Goal: Transaction & Acquisition: Subscribe to service/newsletter

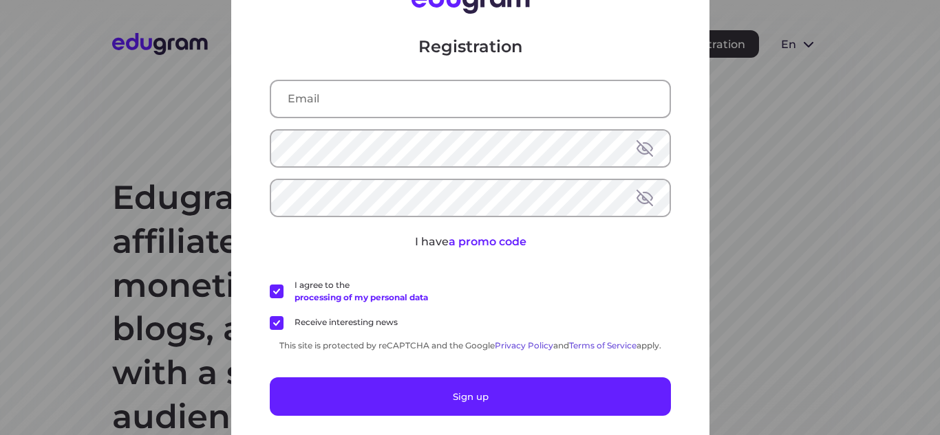
click at [416, 106] on input "text" at bounding box center [470, 99] width 398 height 36
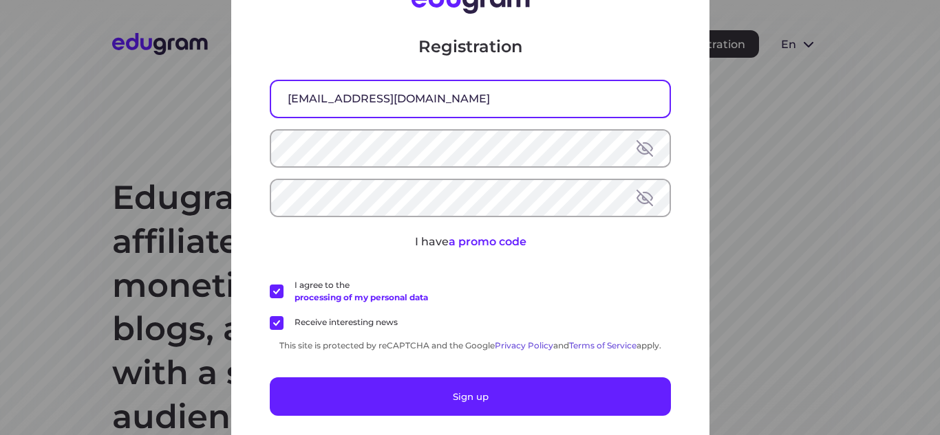
type input "mmm625101@gmail.com"
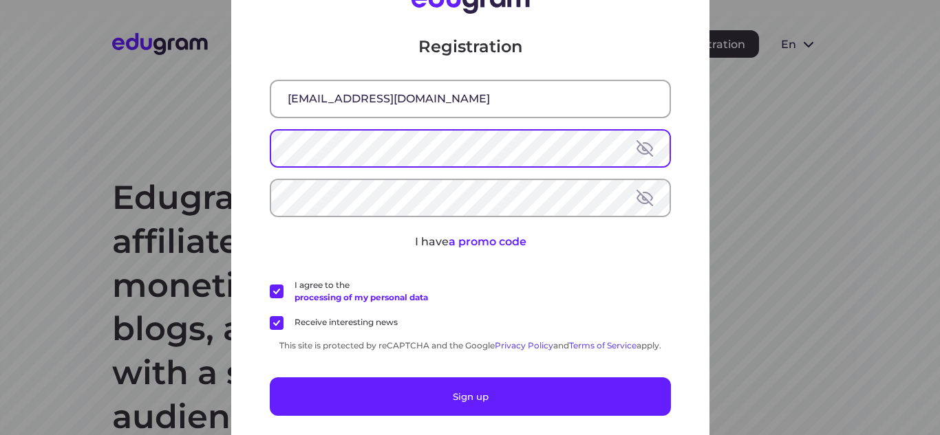
click at [647, 151] on button at bounding box center [644, 148] width 17 height 17
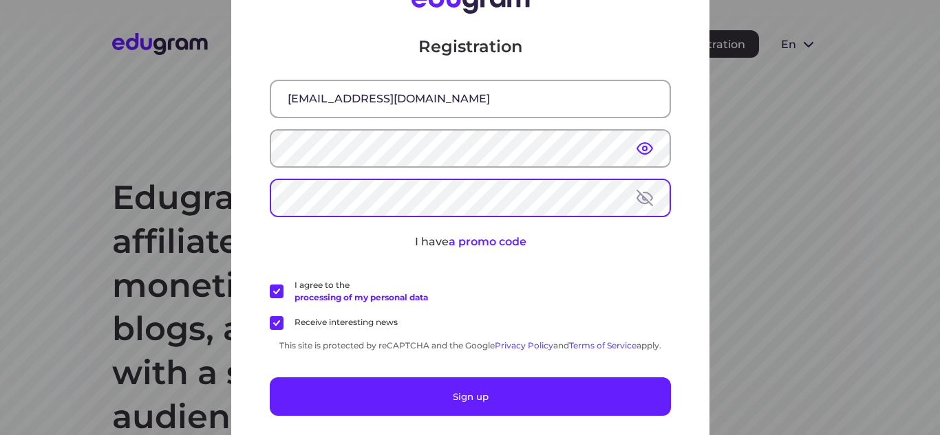
click at [646, 199] on button at bounding box center [644, 198] width 17 height 17
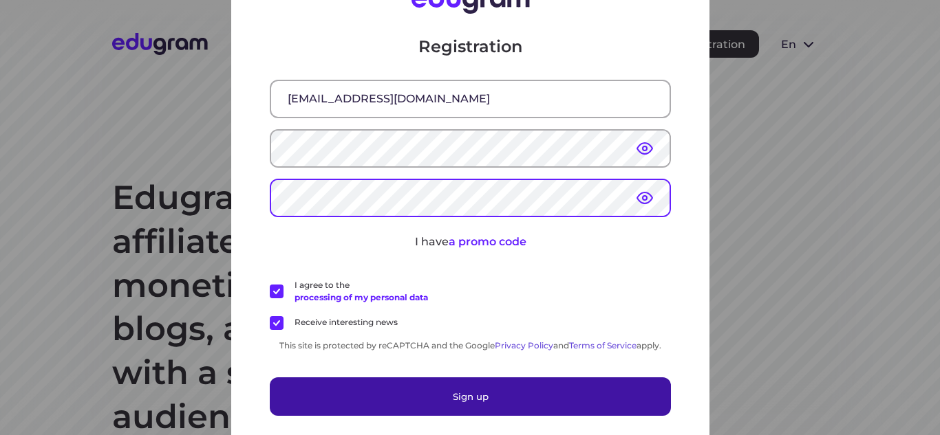
click at [449, 404] on button "Sign up" at bounding box center [470, 397] width 401 height 39
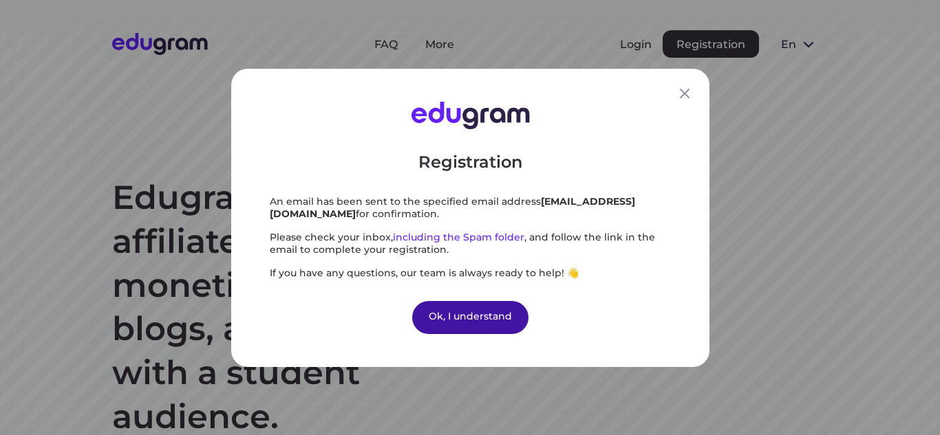
click at [463, 316] on div "Ok, I understand" at bounding box center [470, 317] width 116 height 33
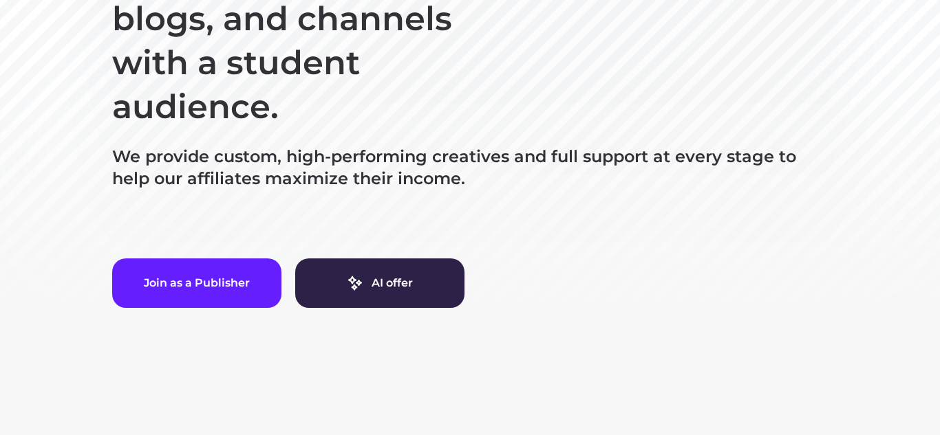
scroll to position [301, 0]
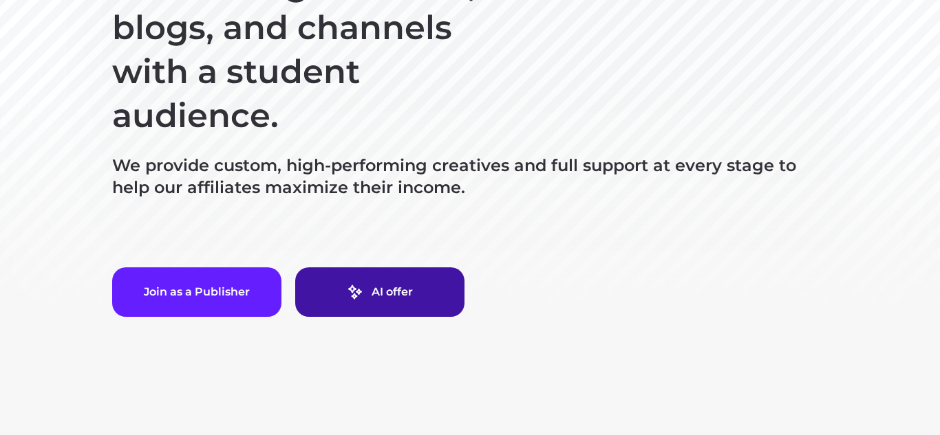
click at [373, 290] on link "AI offer" at bounding box center [379, 293] width 169 height 50
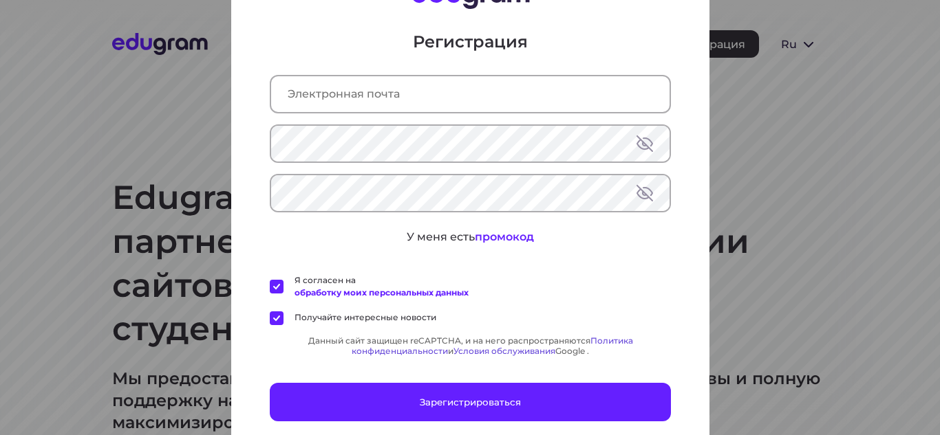
type input "[EMAIL_ADDRESS][DOMAIN_NAME]"
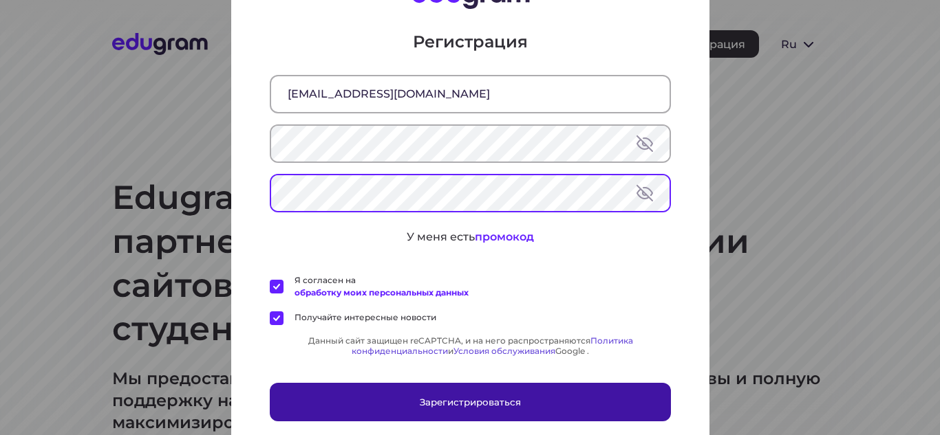
click at [503, 404] on font "Зарегистрироваться" at bounding box center [470, 401] width 101 height 11
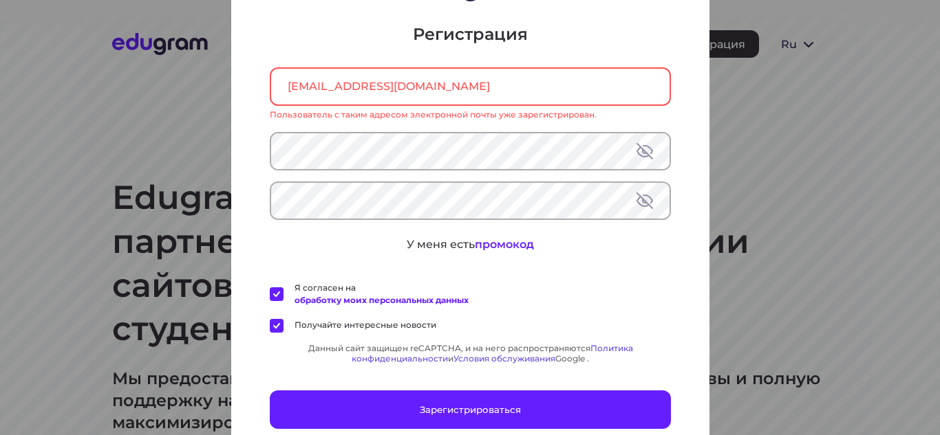
click at [676, 105] on div "Регистрация mmm625101@gmail.com Пользователь с таким адресом электронной почты …" at bounding box center [470, 218] width 478 height 554
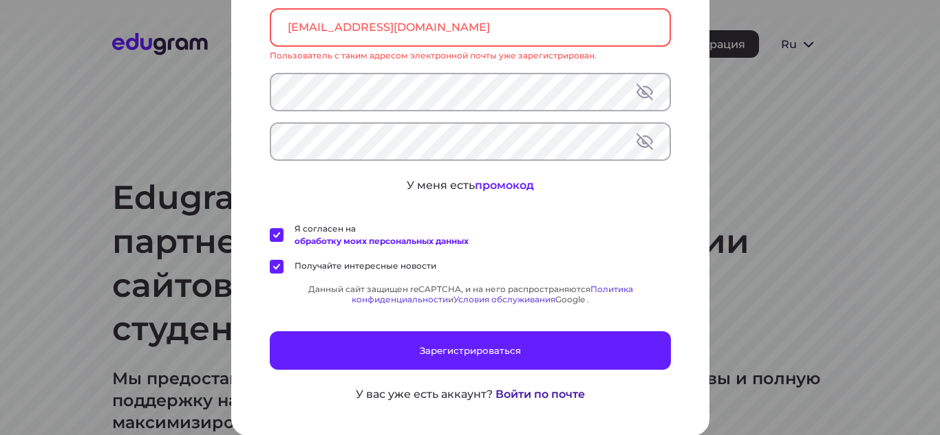
click at [543, 396] on font "Войти по почте" at bounding box center [539, 393] width 89 height 13
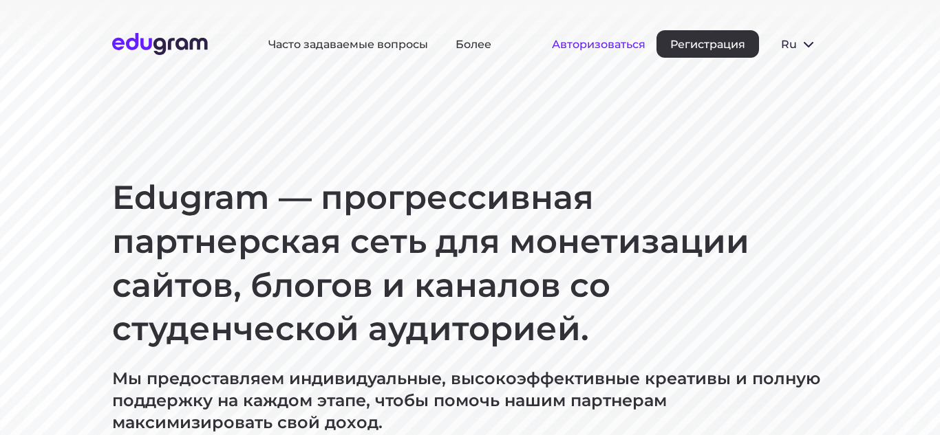
click at [621, 44] on font "Авторизоваться" at bounding box center [599, 44] width 94 height 13
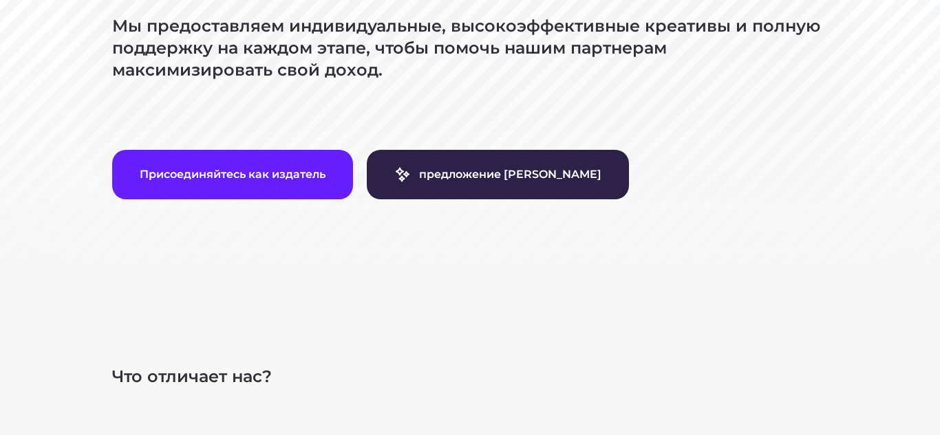
scroll to position [0, 0]
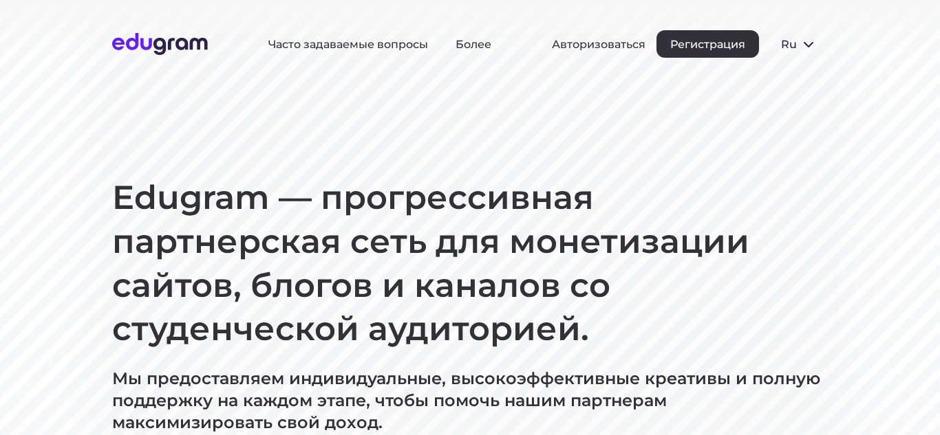
click at [582, 36] on div "Авторизоваться Регистрация" at bounding box center [655, 44] width 207 height 28
click at [625, 43] on font "Авторизоваться" at bounding box center [599, 44] width 94 height 13
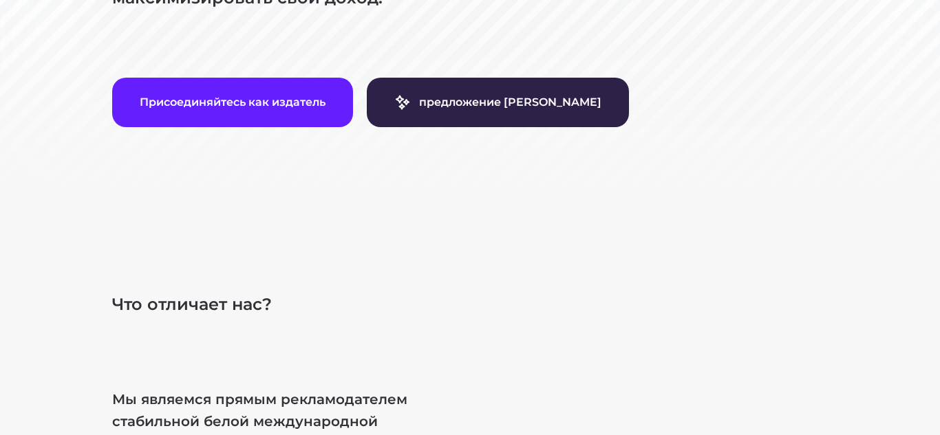
scroll to position [400, 0]
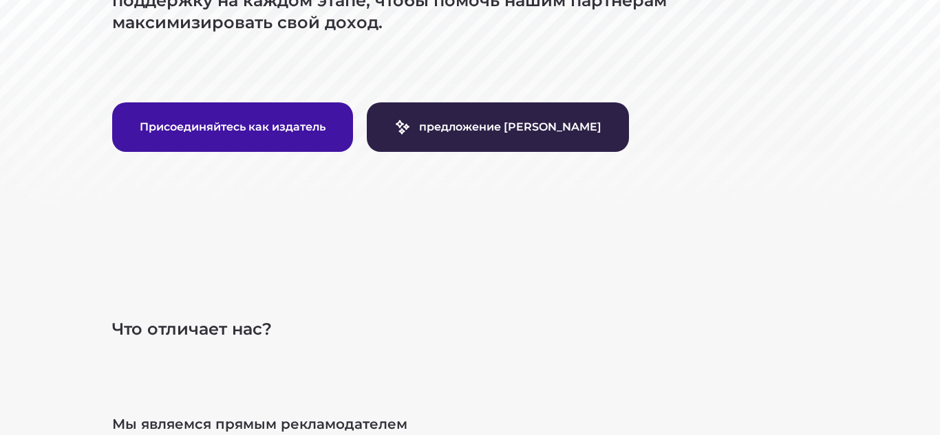
click at [278, 130] on font "Присоединяйтесь как издатель" at bounding box center [233, 126] width 186 height 13
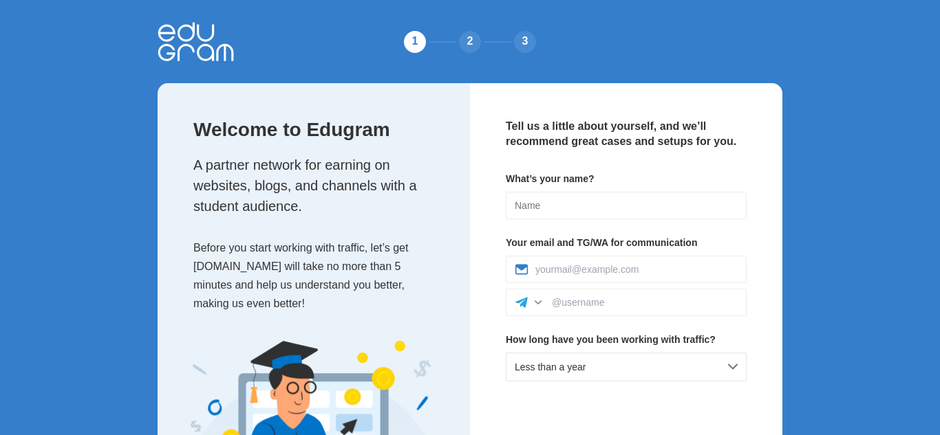
click at [444, 186] on div "Welcome to Edugram A partner network for earning on websites, blogs, and channe…" at bounding box center [314, 212] width 312 height 258
click at [549, 202] on input at bounding box center [626, 206] width 241 height 28
click at [548, 202] on input at bounding box center [626, 206] width 241 height 28
click at [547, 206] on input at bounding box center [626, 206] width 241 height 28
type input "[DEMOGRAPHIC_DATA]"
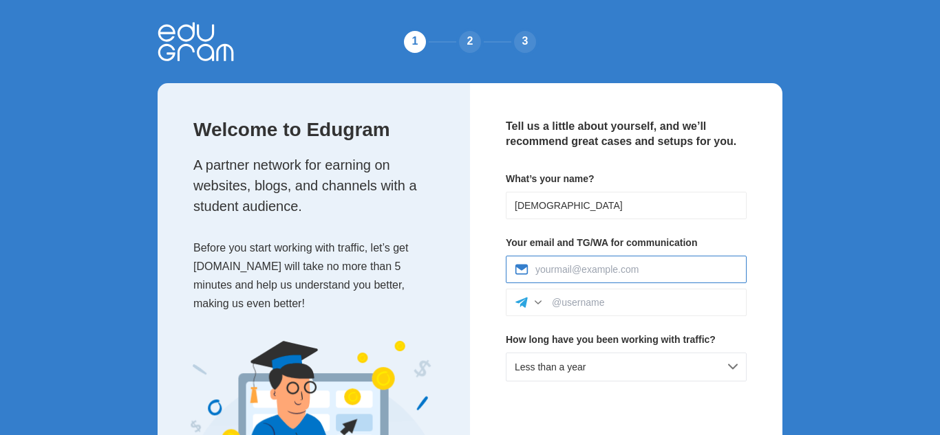
click at [553, 271] on input at bounding box center [636, 269] width 202 height 11
type input "mmm625101@gmail.com"
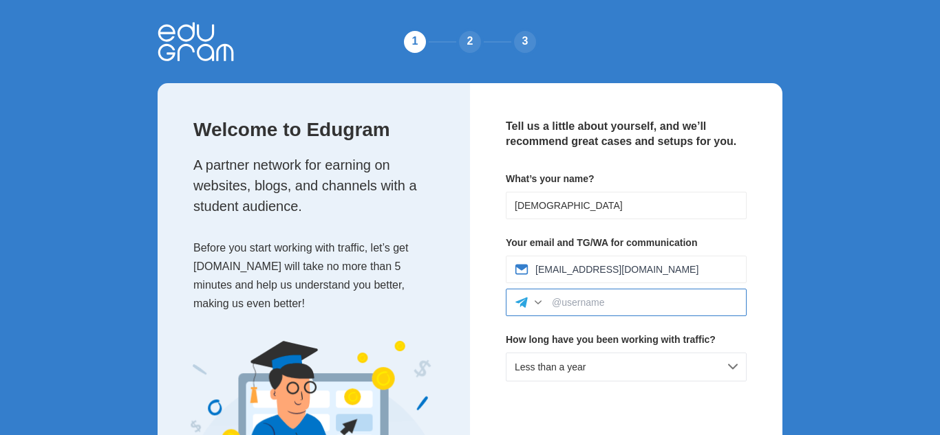
click at [628, 303] on input at bounding box center [645, 302] width 186 height 11
type input "@muhammad_finik"
click at [563, 376] on div "Less than a year" at bounding box center [626, 367] width 241 height 29
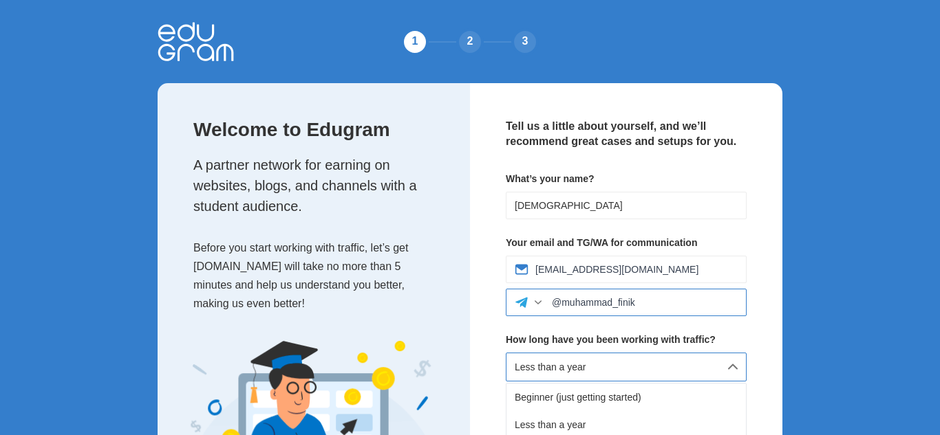
click at [727, 302] on input "@muhammad_finik" at bounding box center [645, 302] width 186 height 11
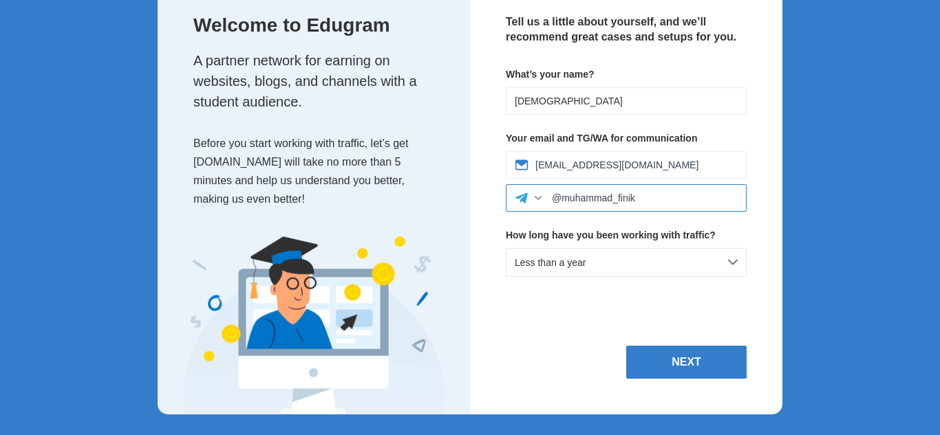
scroll to position [106, 0]
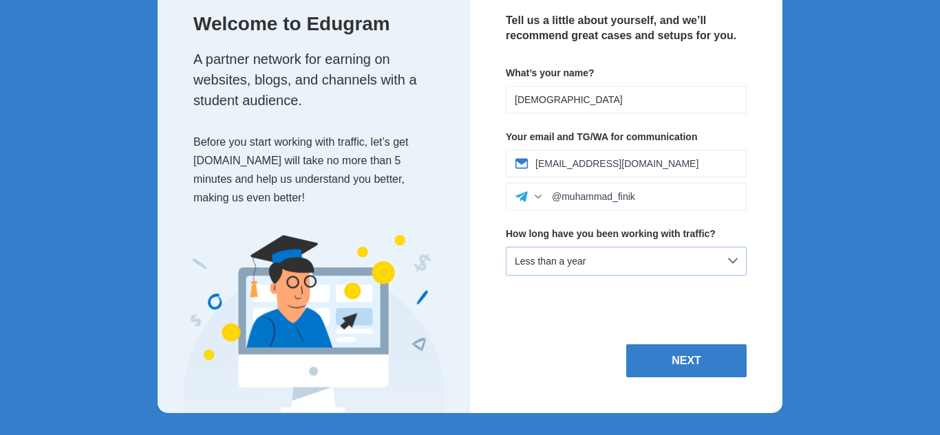
click at [626, 266] on div "Less than a year" at bounding box center [626, 261] width 241 height 29
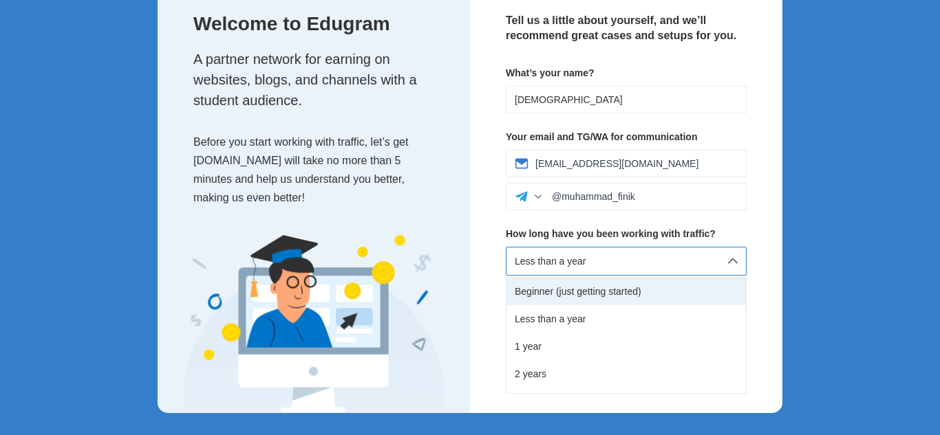
click at [607, 288] on div "Beginner (just getting started)" at bounding box center [625, 292] width 239 height 28
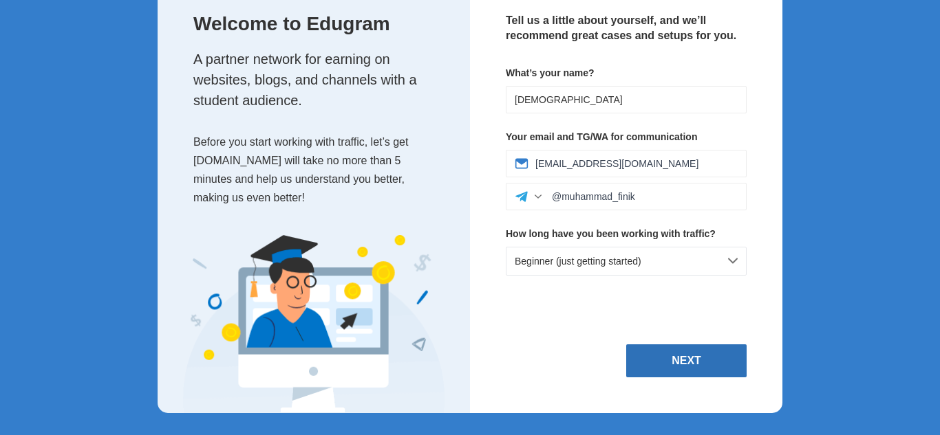
click at [706, 354] on button "Next" at bounding box center [686, 361] width 120 height 33
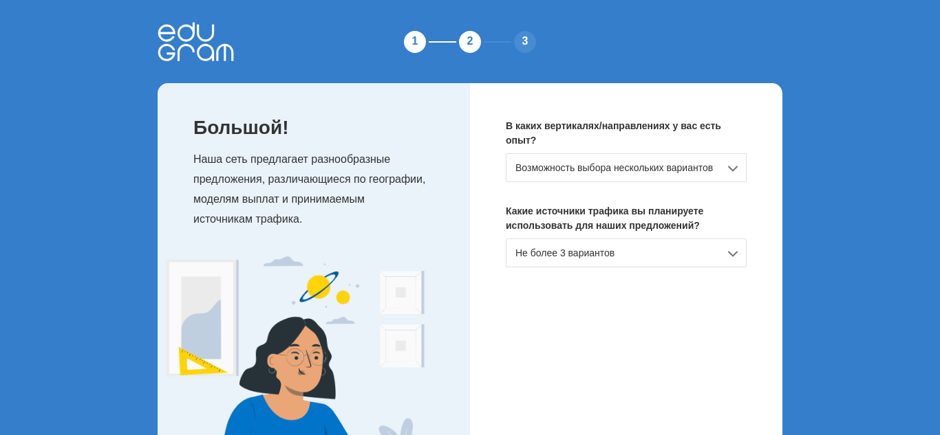
click at [819, 135] on div "1 2 3 Большой! Наша сеть предлагает разнообразные предложения, различающиеся по…" at bounding box center [470, 263] width 940 height 527
click at [615, 169] on font "Возможность выбора нескольких вариантов" at bounding box center [613, 167] width 197 height 11
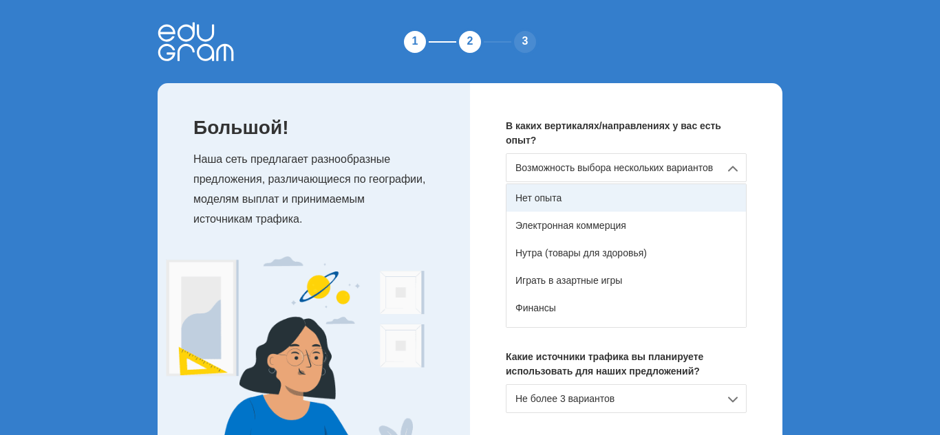
click at [596, 196] on div "Нет опыта" at bounding box center [625, 198] width 239 height 28
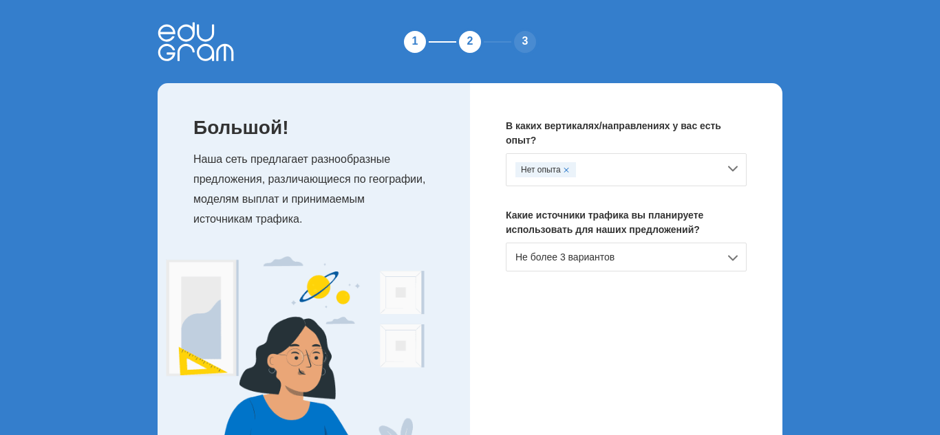
click at [592, 257] on font "Не более 3 вариантов" at bounding box center [564, 257] width 99 height 11
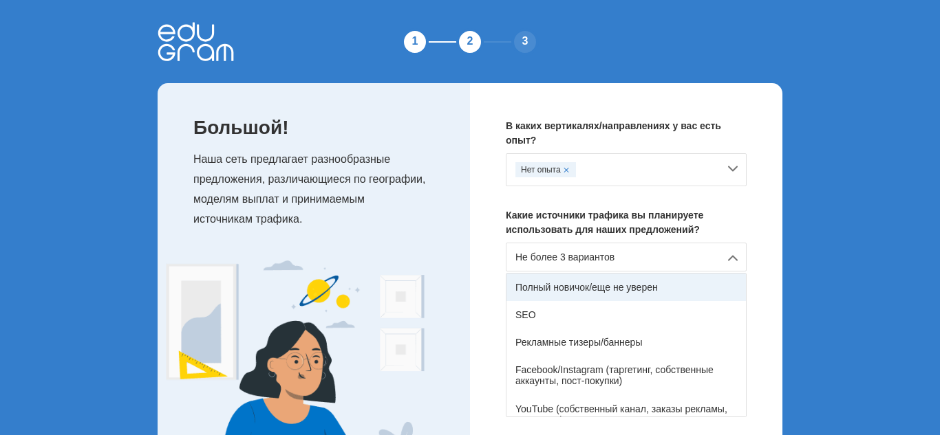
click at [580, 294] on div "Полный новичок/еще не уверен" at bounding box center [625, 288] width 239 height 28
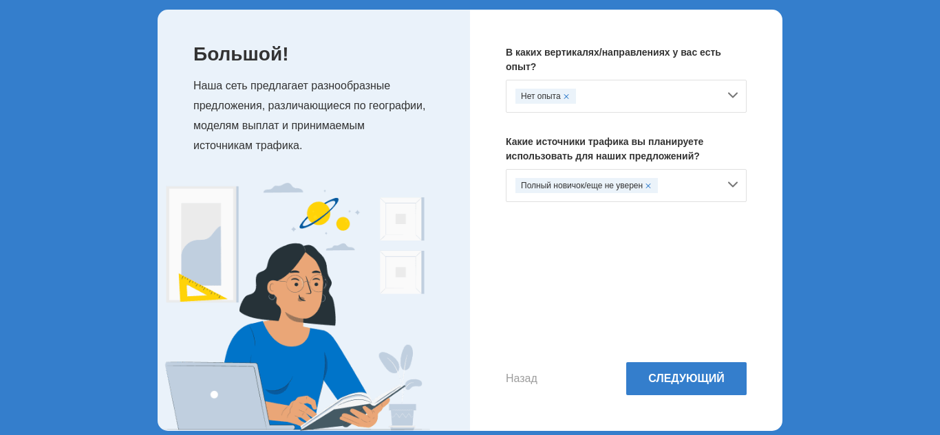
scroll to position [91, 0]
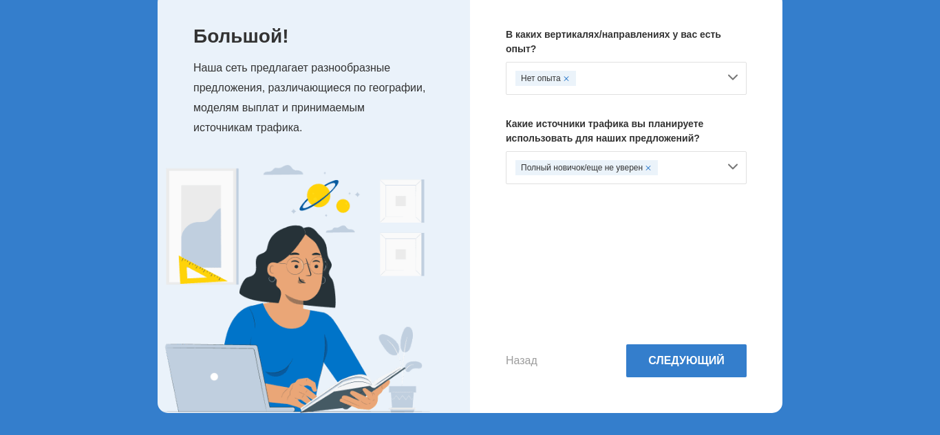
click at [651, 168] on span at bounding box center [648, 168] width 6 height 6
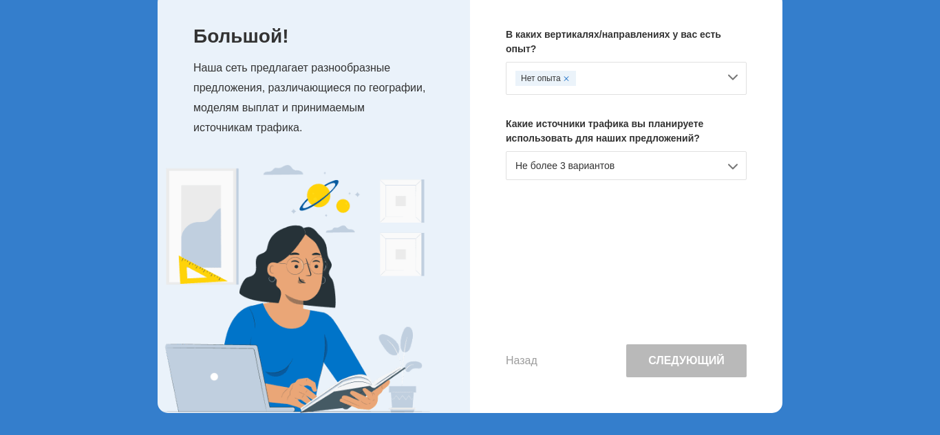
click at [651, 168] on div "Не более 3 вариантов" at bounding box center [626, 165] width 241 height 29
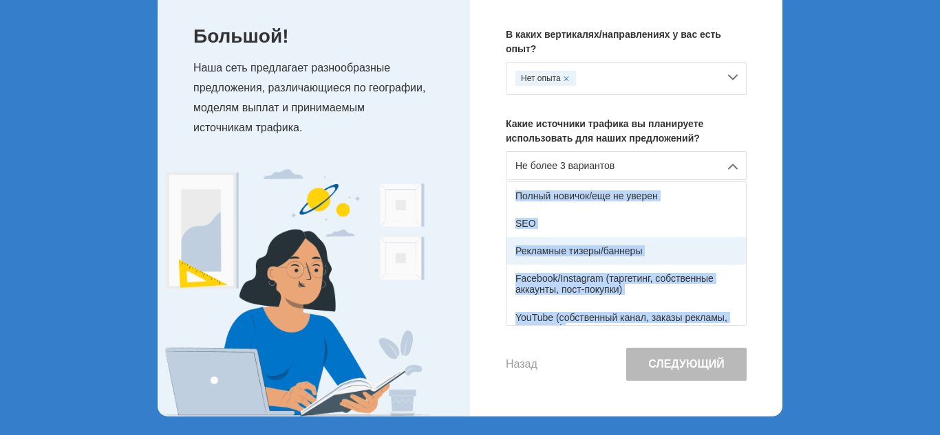
click at [651, 247] on div "Рекламные тизеры/баннеры" at bounding box center [625, 251] width 239 height 28
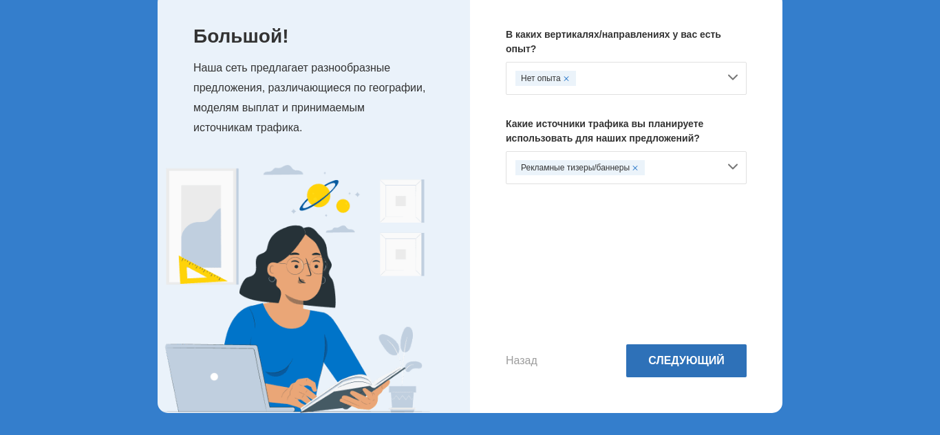
click at [676, 369] on button "Следующий" at bounding box center [686, 361] width 120 height 33
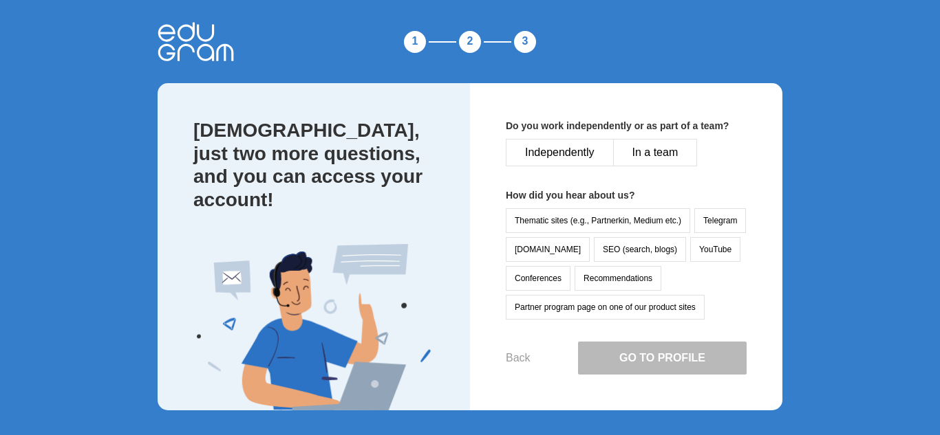
scroll to position [0, 0]
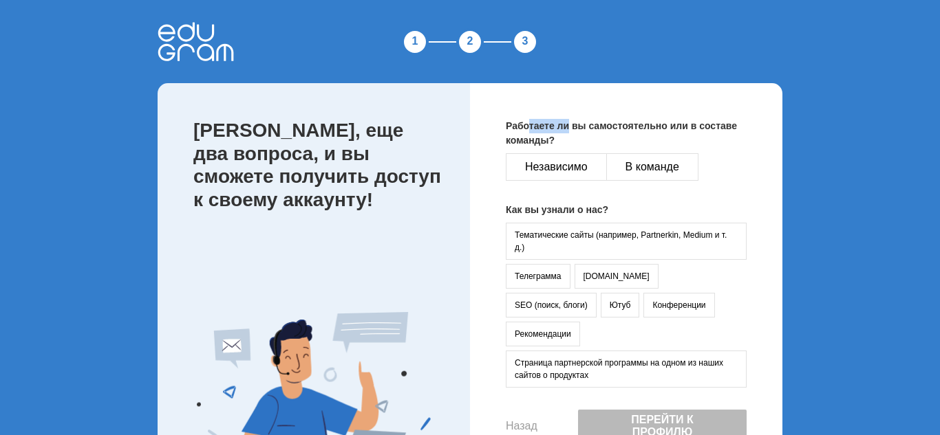
drag, startPoint x: 529, startPoint y: 121, endPoint x: 574, endPoint y: 127, distance: 45.7
click at [574, 127] on font "Работаете ли вы самостоятельно или в составе команды?" at bounding box center [621, 132] width 231 height 25
click at [579, 136] on p "Работаете ли вы самостоятельно или в составе команды?" at bounding box center [626, 133] width 241 height 29
click at [563, 166] on font "Независимо" at bounding box center [556, 167] width 63 height 12
click at [587, 301] on font "SEO (поиск, блоги)" at bounding box center [551, 306] width 73 height 10
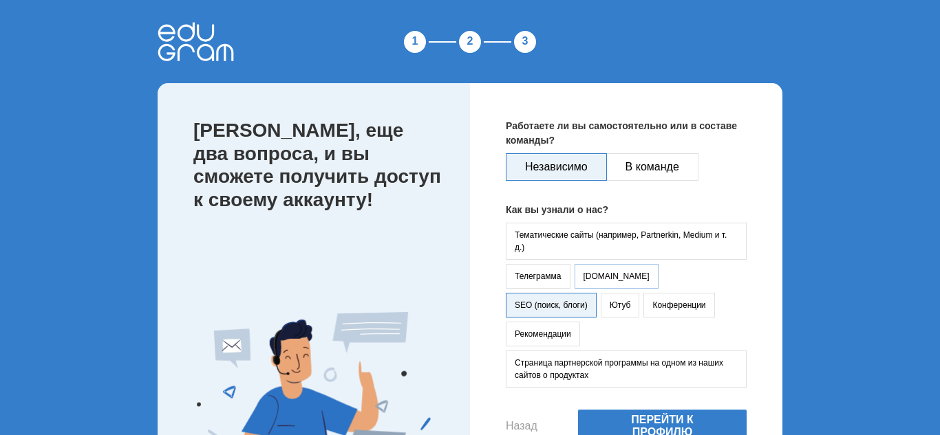
click at [597, 272] on font "vc.ru" at bounding box center [616, 277] width 66 height 10
click at [587, 301] on font "SEO (поиск, блоги)" at bounding box center [551, 306] width 73 height 10
click at [625, 414] on font "Перейти к профилю" at bounding box center [662, 426] width 125 height 25
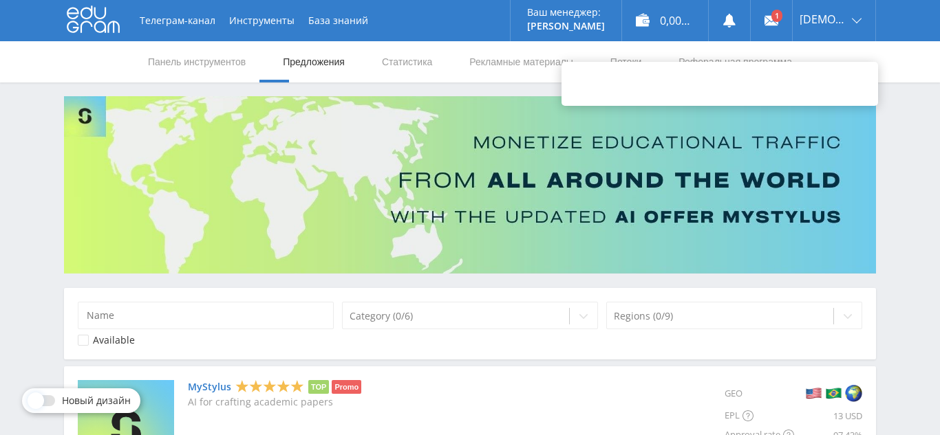
scroll to position [1, 0]
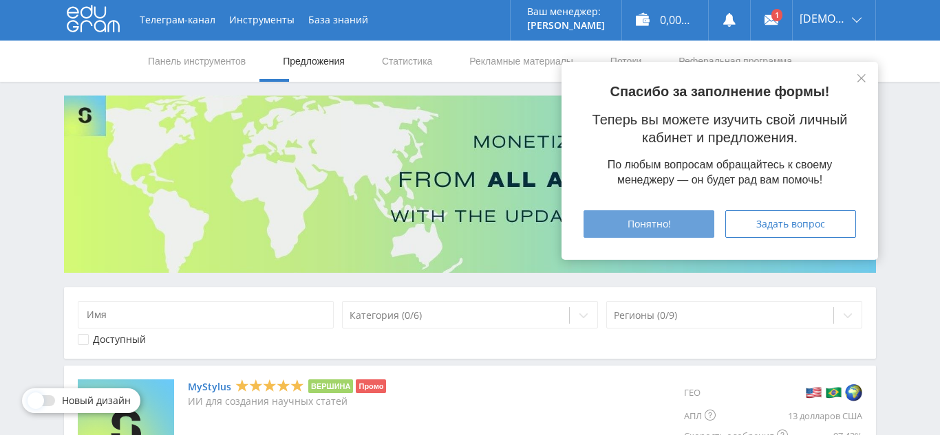
click at [668, 230] on button "Понятно!" at bounding box center [648, 225] width 131 height 28
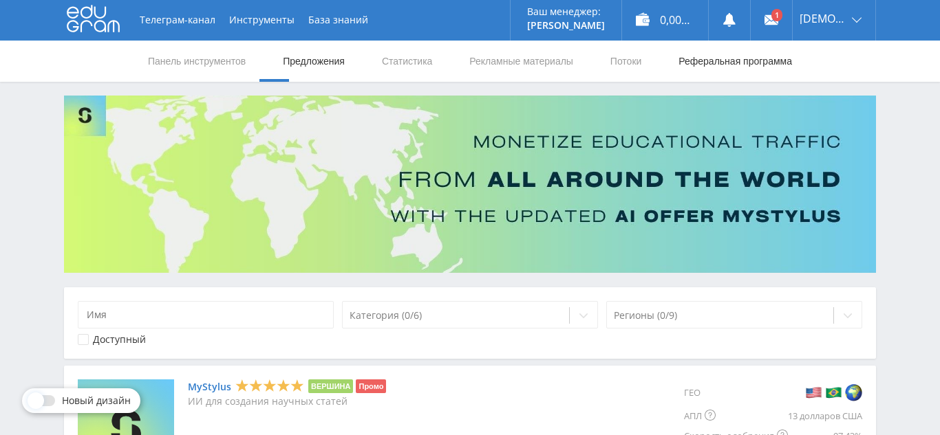
click at [689, 66] on font "Реферальная программа" at bounding box center [735, 61] width 114 height 11
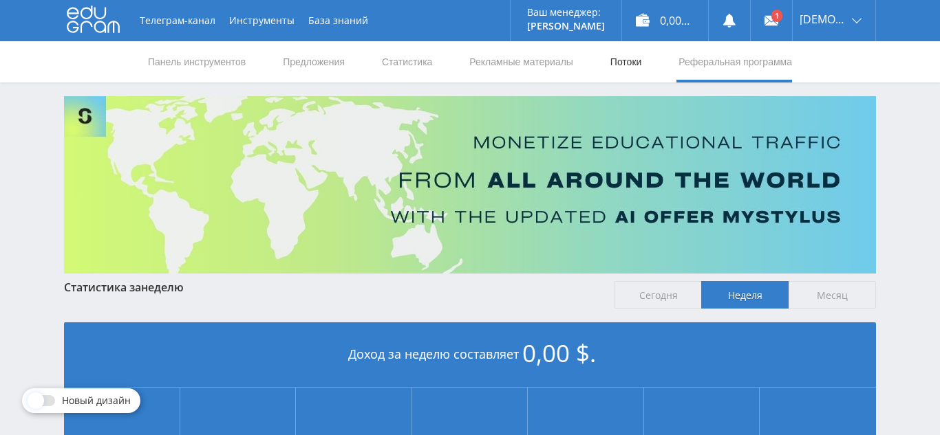
click at [623, 68] on link "Потоки" at bounding box center [626, 61] width 34 height 41
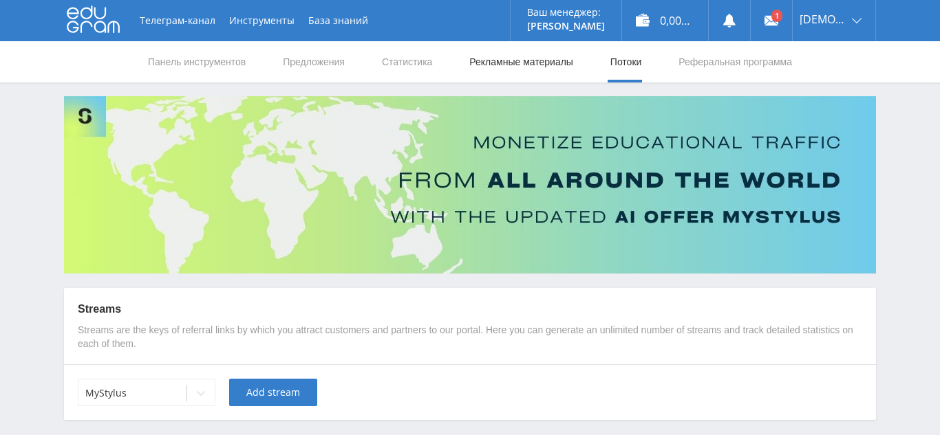
click at [514, 72] on link "Рекламные материалы" at bounding box center [521, 61] width 107 height 41
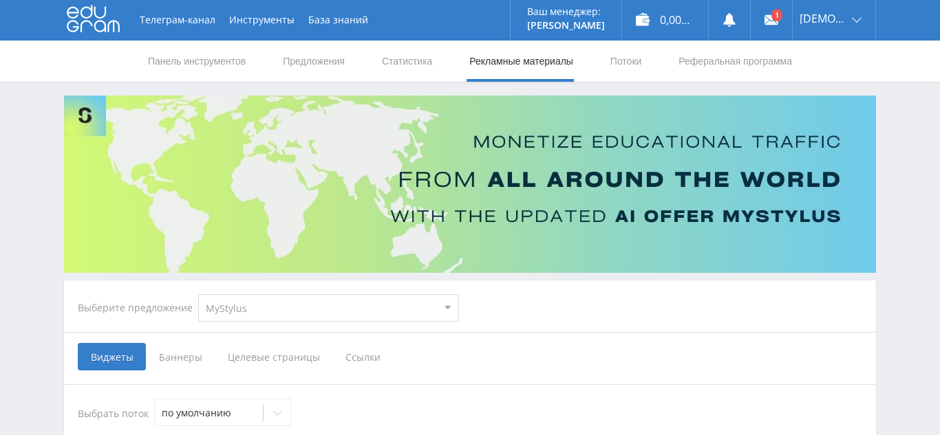
scroll to position [1, 0]
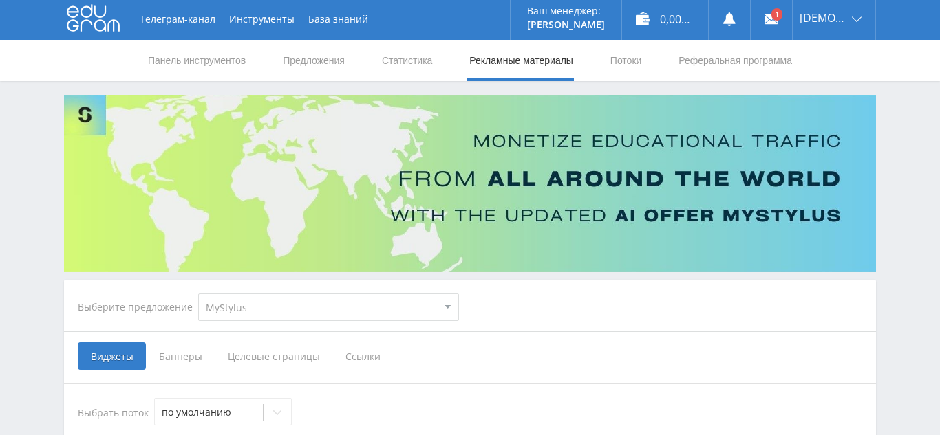
click at [250, 311] on select "MyStylus MyStylus - Доля доходов Studybay Studybay Бразилия Исследование ИИ (Re…" at bounding box center [328, 308] width 261 height 28
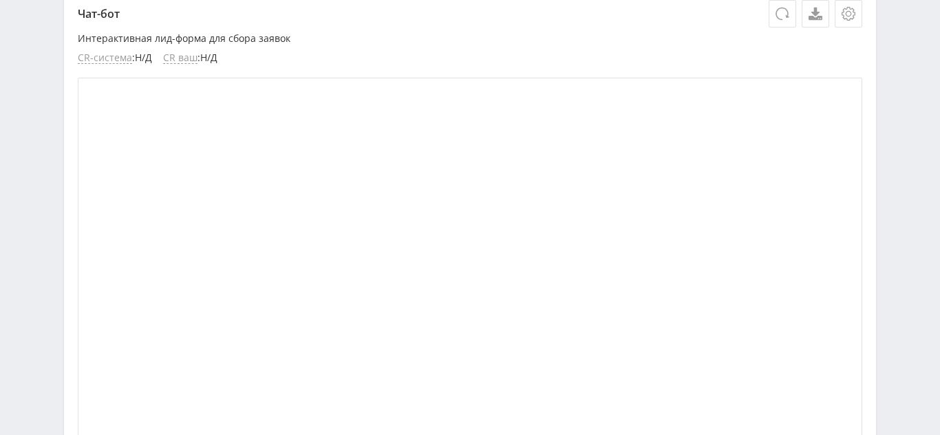
scroll to position [14, 0]
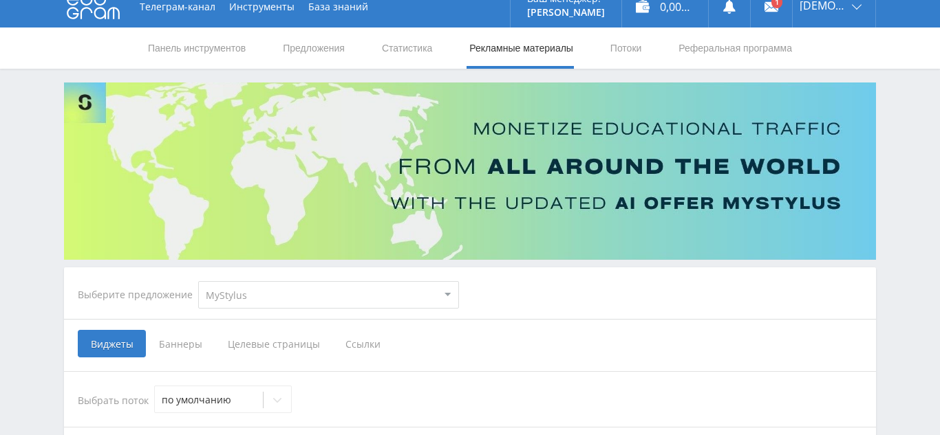
click at [325, 186] on img at bounding box center [470, 171] width 812 height 177
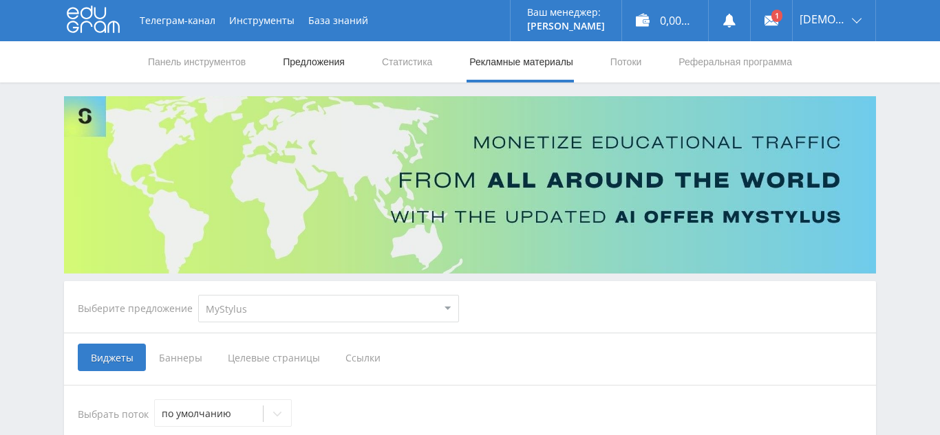
click at [312, 65] on font "Предложения" at bounding box center [314, 61] width 62 height 11
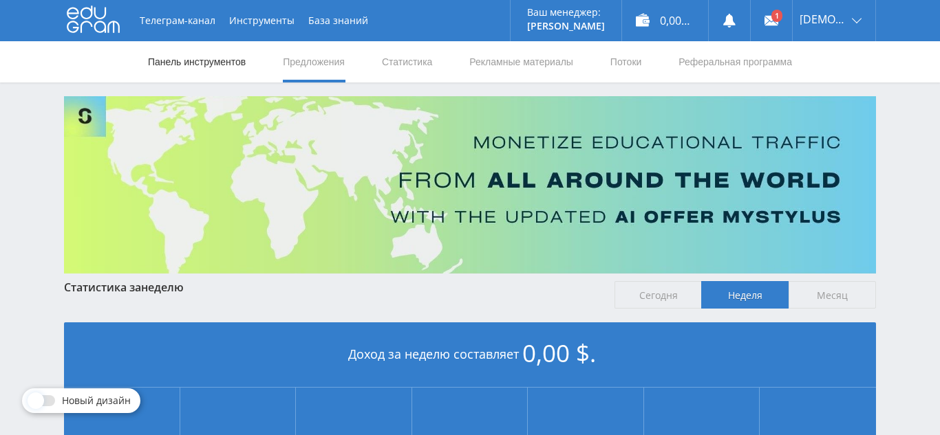
click at [209, 72] on link "Панель инструментов" at bounding box center [197, 61] width 100 height 41
click at [508, 52] on link "Рекламные материалы" at bounding box center [521, 61] width 107 height 41
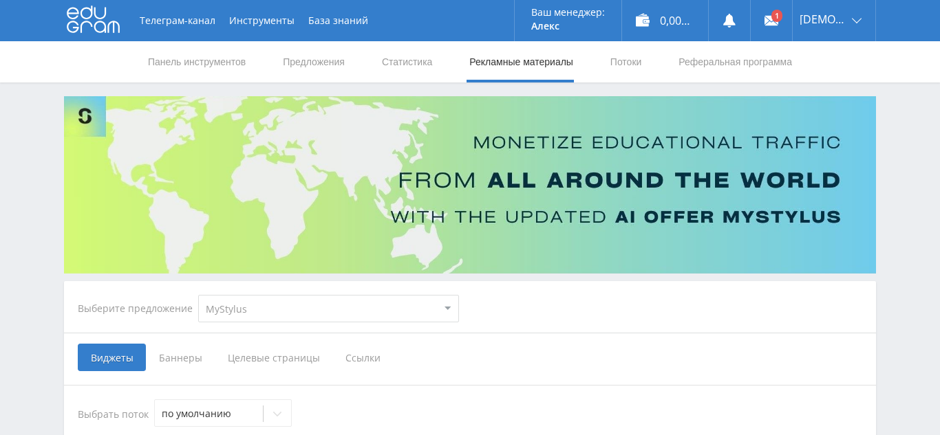
click at [316, 304] on select "MyStylus MyStylus - Доля доходов Studybay Studybay [GEOGRAPHIC_DATA] Исследован…" at bounding box center [328, 309] width 261 height 28
select select "376"
click at [198, 295] on select "MyStylus MyStylus - Доля доходов Studybay Studybay [GEOGRAPHIC_DATA] Исследован…" at bounding box center [328, 309] width 261 height 28
select select "376"
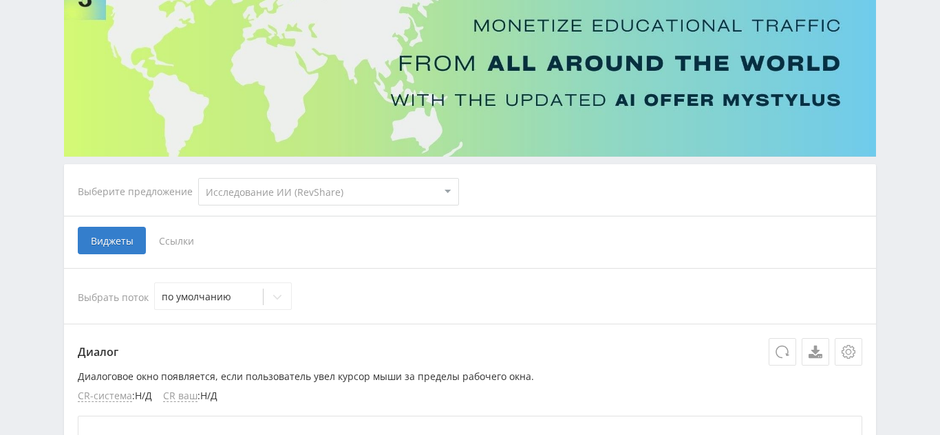
scroll to position [119, 0]
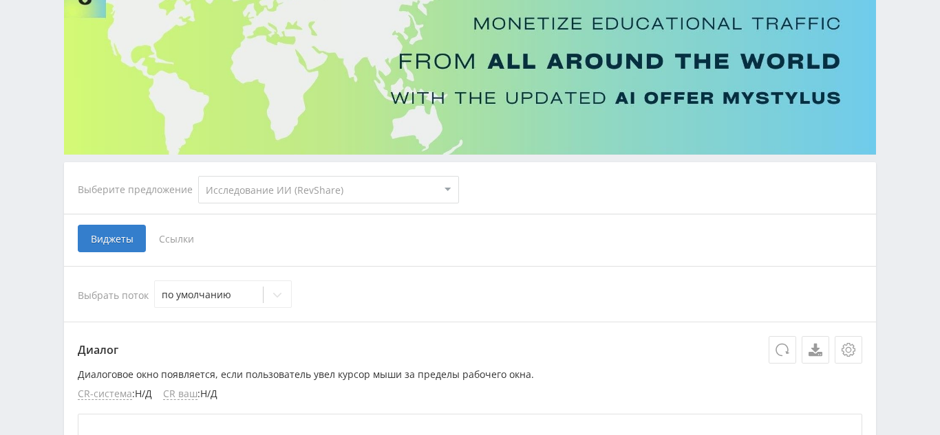
click at [174, 233] on font "Ссылки" at bounding box center [176, 239] width 35 height 13
click at [0, 0] on input "Ссылки" at bounding box center [0, 0] width 0 height 0
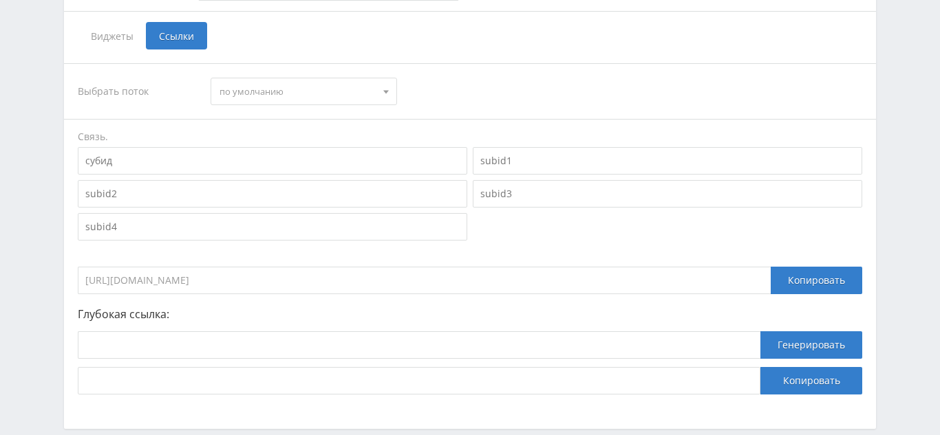
scroll to position [323, 0]
click at [283, 268] on input "https://eduforms.org/?rid=60c77f8bdf6395ac" at bounding box center [424, 280] width 693 height 28
click at [444, 297] on div "Выбрать поток по умолчанию по умолчанию Связь. https://eduforms.org/?rid=60c77f…" at bounding box center [470, 229] width 784 height 332
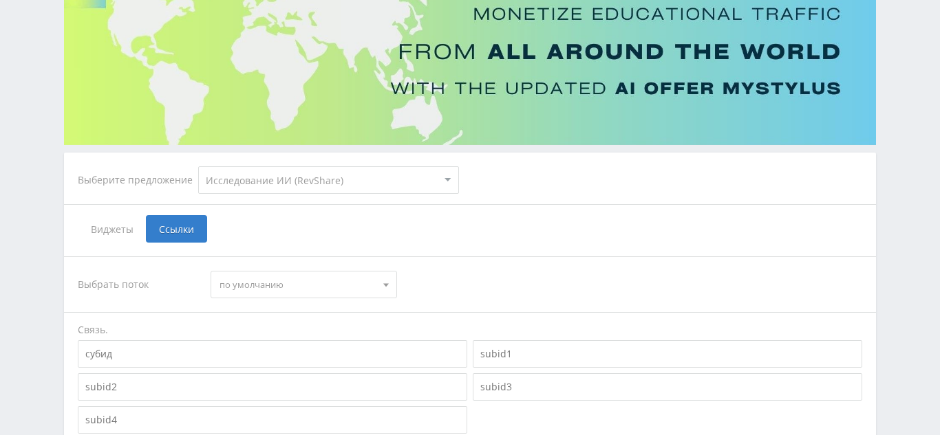
scroll to position [129, 0]
click at [298, 186] on select "MyStylus MyStylus - Доля доходов Studybay Studybay [GEOGRAPHIC_DATA] Исследован…" at bounding box center [328, 180] width 261 height 28
click at [345, 181] on select "MyStylus MyStylus - Доля доходов Studybay Studybay [GEOGRAPHIC_DATA] Исследован…" at bounding box center [328, 180] width 261 height 28
click at [198, 166] on select "MyStylus MyStylus - Доля доходов Studybay Studybay [GEOGRAPHIC_DATA] Исследован…" at bounding box center [328, 180] width 261 height 28
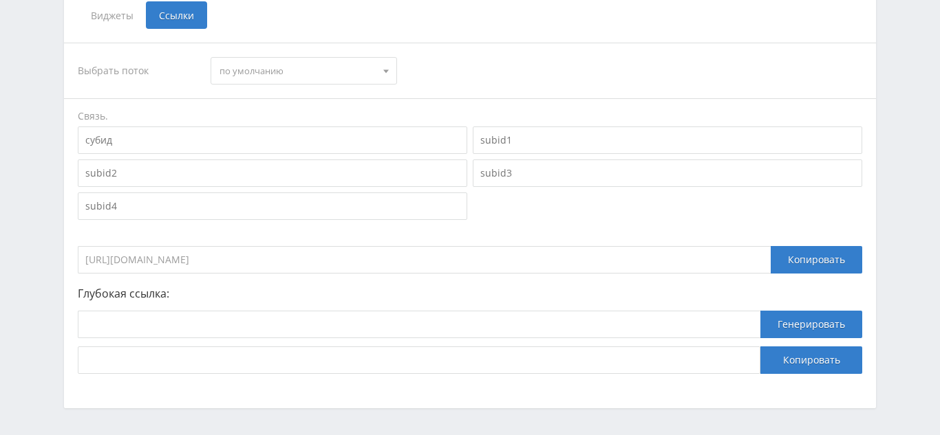
scroll to position [341, 0]
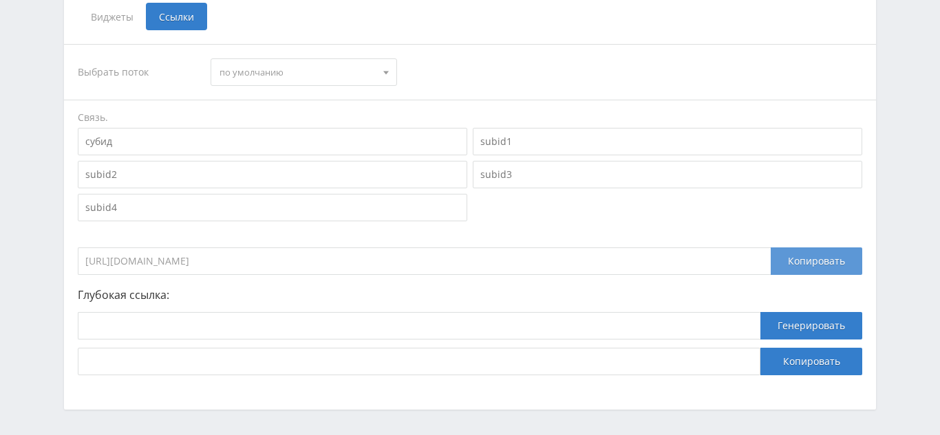
click at [834, 256] on font "Копировать" at bounding box center [816, 261] width 57 height 13
click at [563, 268] on input "https://eduforms.org/?rid=60c77f8bdf6395ac" at bounding box center [424, 262] width 693 height 28
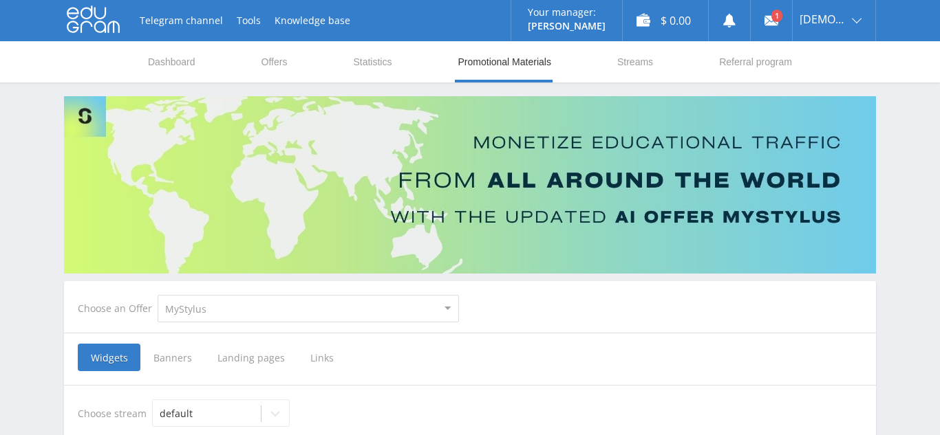
click at [305, 315] on select "MyStylus MyStylus - Revshare Studybay Studybay [GEOGRAPHIC_DATA] Study AI (RevS…" at bounding box center [308, 309] width 301 height 28
select select "376"
click at [158, 295] on select "MyStylus MyStylus - Revshare Studybay Studybay [GEOGRAPHIC_DATA] Study AI (RevS…" at bounding box center [308, 309] width 301 height 28
select select "376"
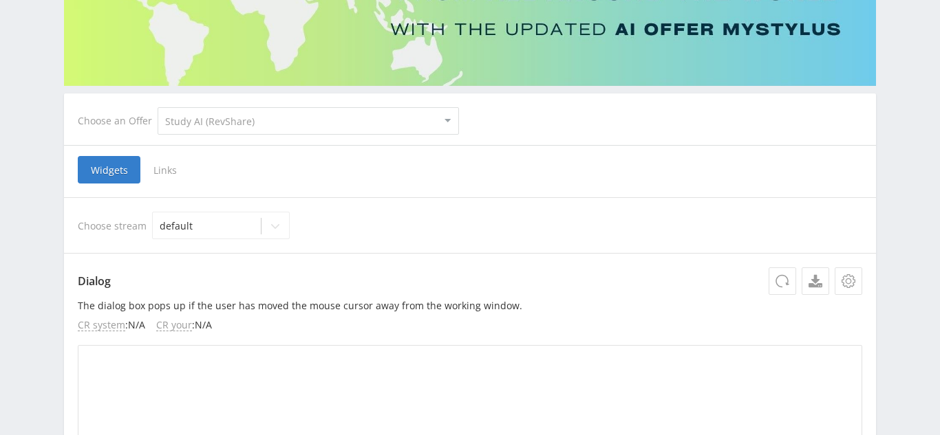
scroll to position [179, 0]
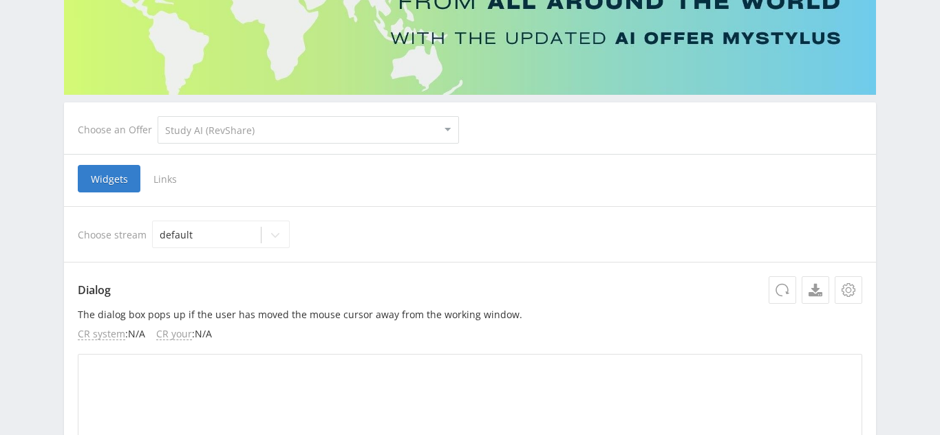
click at [162, 182] on span "Links" at bounding box center [165, 179] width 50 height 28
click at [0, 0] on input "Links" at bounding box center [0, 0] width 0 height 0
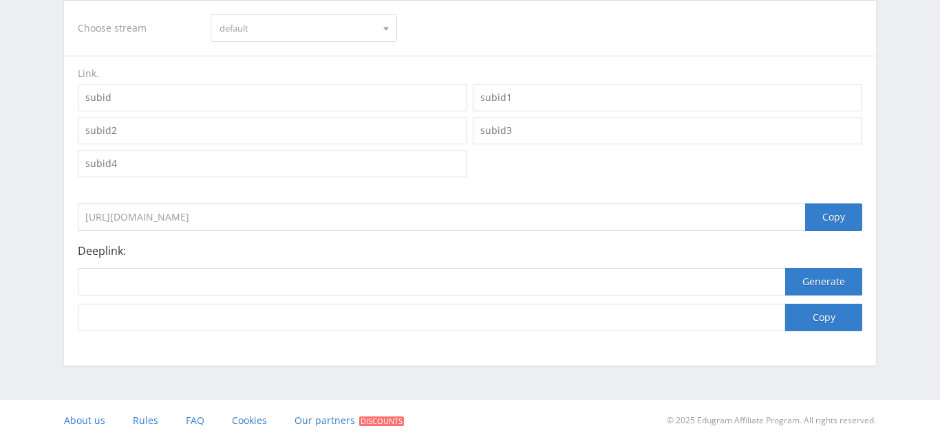
scroll to position [391, 0]
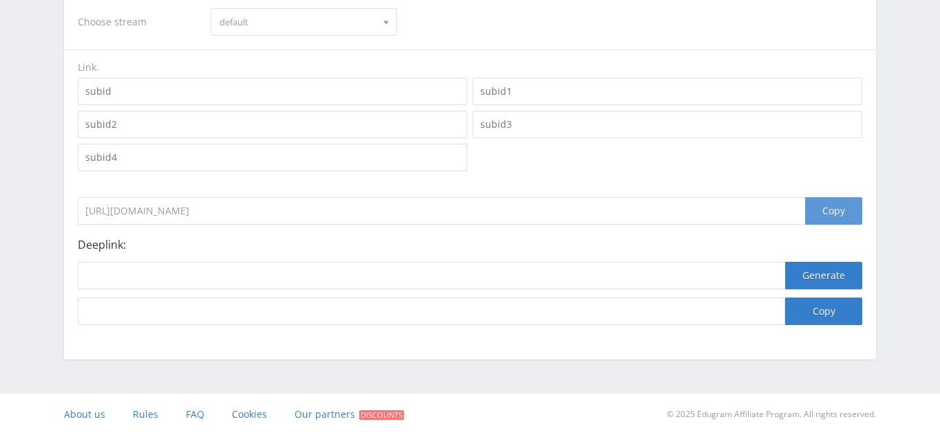
click at [834, 215] on div "Copy" at bounding box center [833, 211] width 57 height 28
click at [680, 194] on div "[URL][DOMAIN_NAME] Copy" at bounding box center [470, 208] width 784 height 34
click at [825, 210] on div "Copy" at bounding box center [833, 211] width 57 height 28
click at [619, 162] on div at bounding box center [470, 124] width 790 height 99
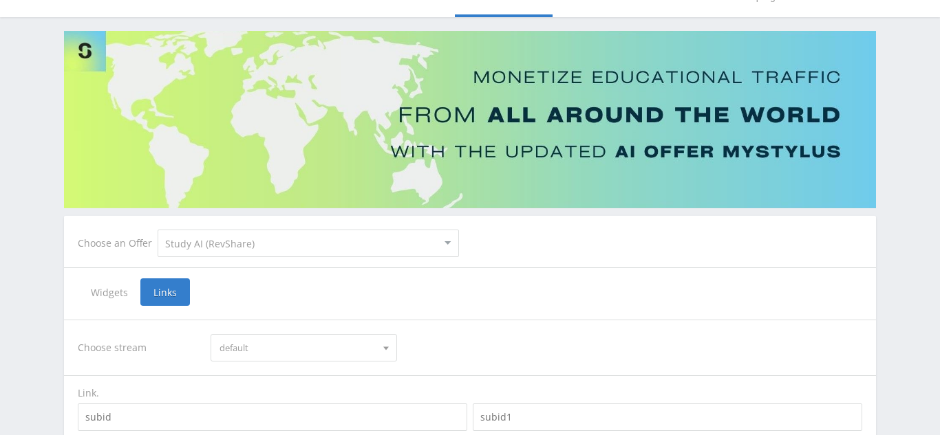
scroll to position [61, 0]
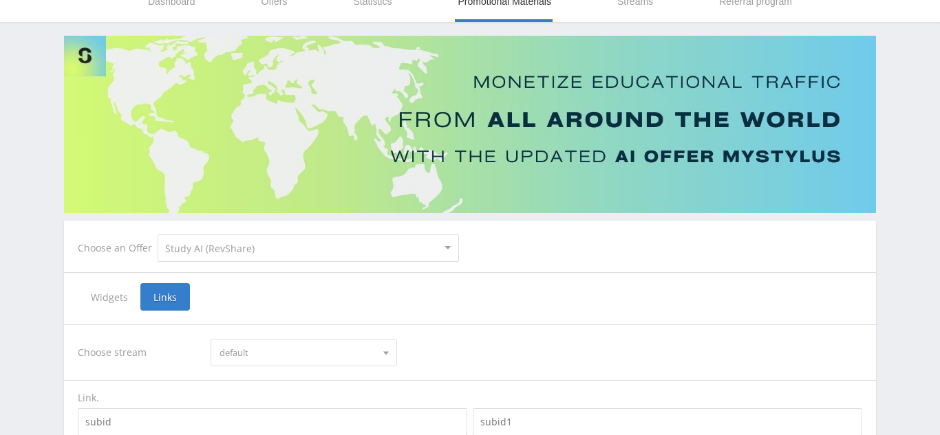
click at [278, 345] on span "default" at bounding box center [296, 353] width 155 height 26
click at [287, 378] on button "default" at bounding box center [303, 378] width 184 height 19
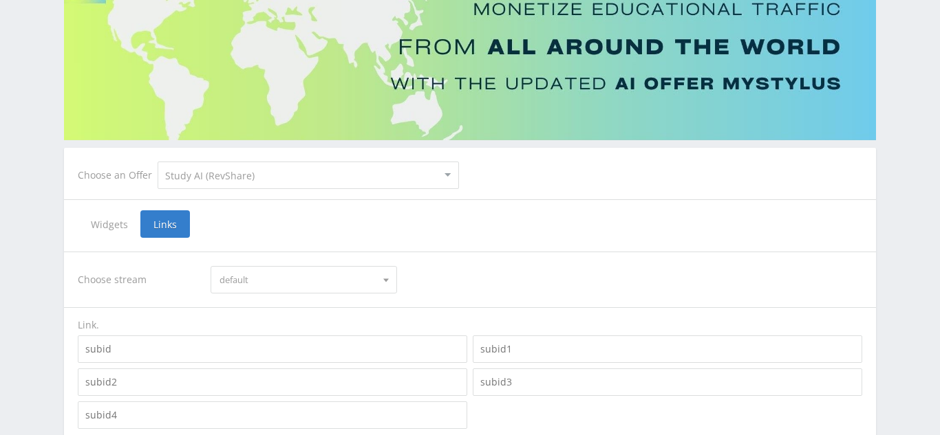
scroll to position [140, 0]
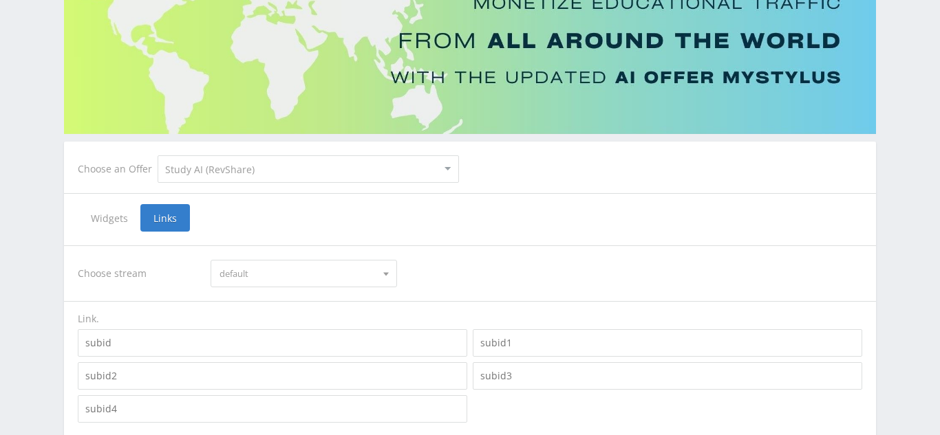
click at [284, 271] on span "default" at bounding box center [296, 274] width 155 height 26
click at [440, 273] on div "Choose stream default default" at bounding box center [470, 274] width 784 height 28
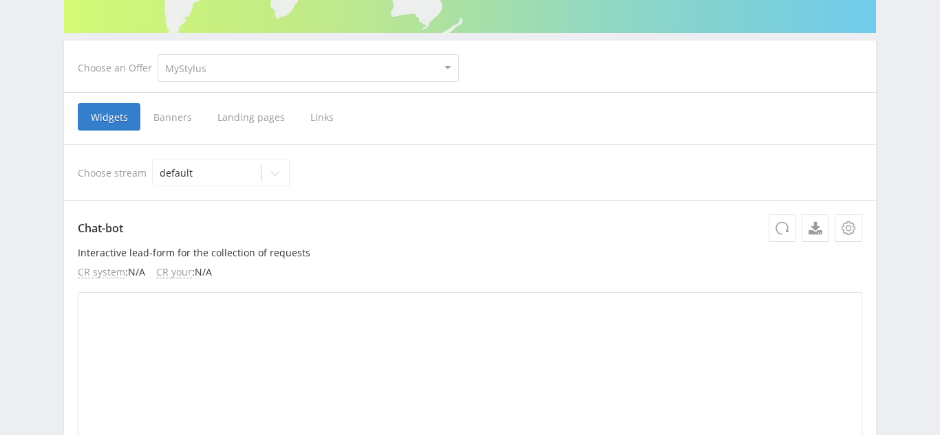
scroll to position [259, 0]
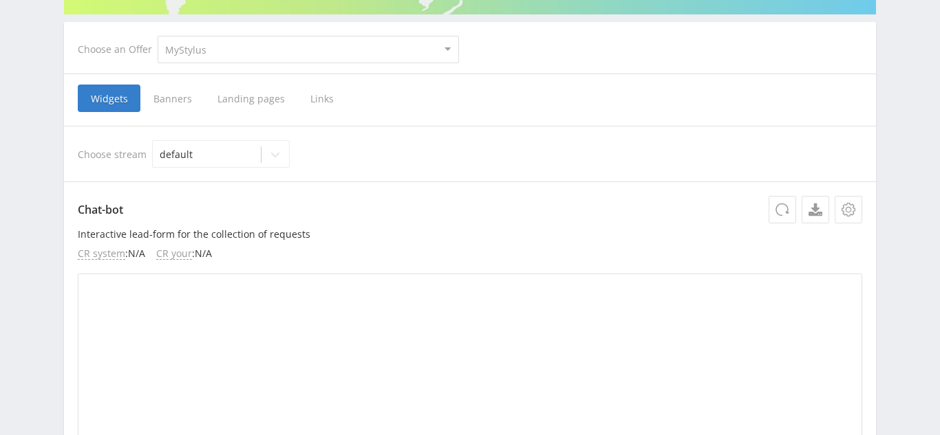
click at [283, 47] on select "MyStylus MyStylus - Revshare Studybay Studybay [GEOGRAPHIC_DATA] Study AI (RevS…" at bounding box center [308, 50] width 301 height 28
select select "376"
click at [158, 36] on select "MyStylus MyStylus - Revshare Studybay Studybay [GEOGRAPHIC_DATA] Study AI (RevS…" at bounding box center [308, 50] width 301 height 28
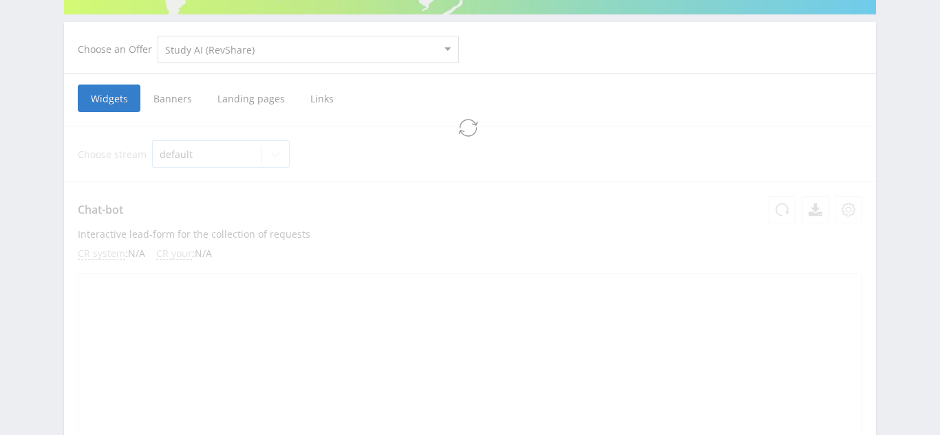
select select "376"
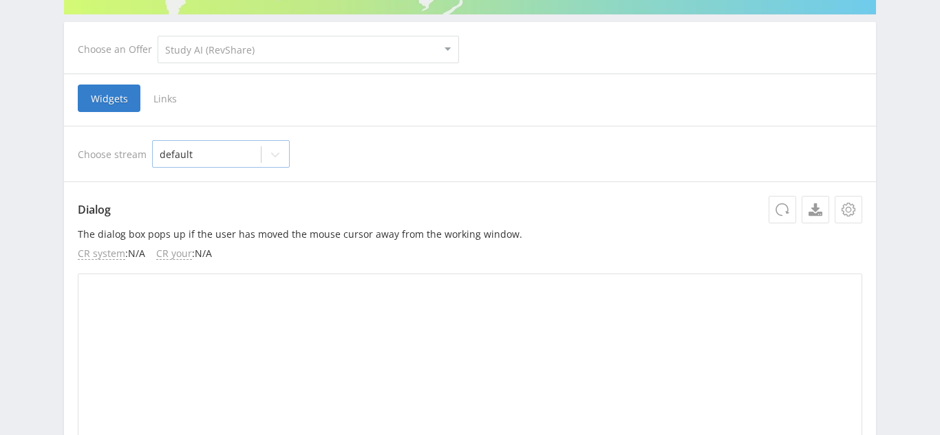
click at [270, 153] on icon at bounding box center [275, 154] width 11 height 11
click at [238, 184] on div "default" at bounding box center [220, 187] width 138 height 22
click at [355, 134] on div "Choose stream option default, selected. default" at bounding box center [470, 154] width 812 height 56
click at [164, 98] on span "Links" at bounding box center [165, 99] width 50 height 28
click at [0, 0] on input "Links" at bounding box center [0, 0] width 0 height 0
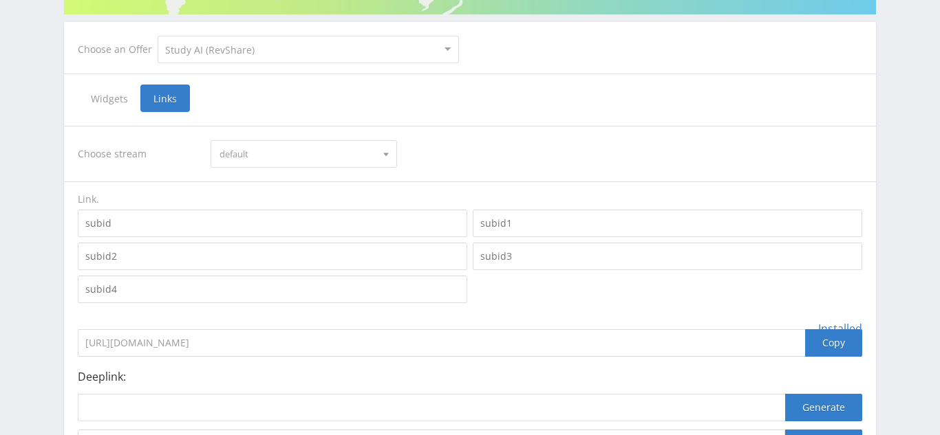
click at [299, 152] on span "default" at bounding box center [296, 154] width 155 height 26
click at [288, 177] on button "default" at bounding box center [303, 179] width 184 height 19
click at [263, 223] on input at bounding box center [272, 224] width 389 height 28
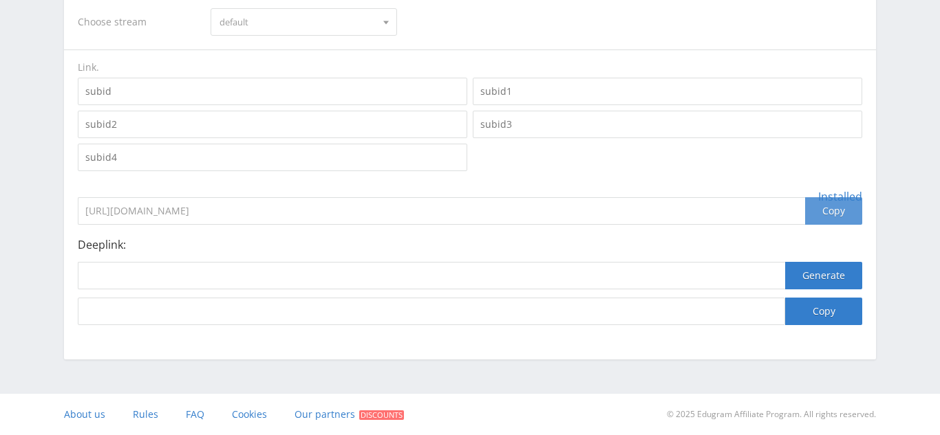
click at [827, 213] on div "Copy" at bounding box center [833, 211] width 57 height 28
click at [493, 164] on div at bounding box center [470, 124] width 790 height 99
click at [828, 215] on div "Copy" at bounding box center [833, 211] width 57 height 28
